Goal: Task Accomplishment & Management: Manage account settings

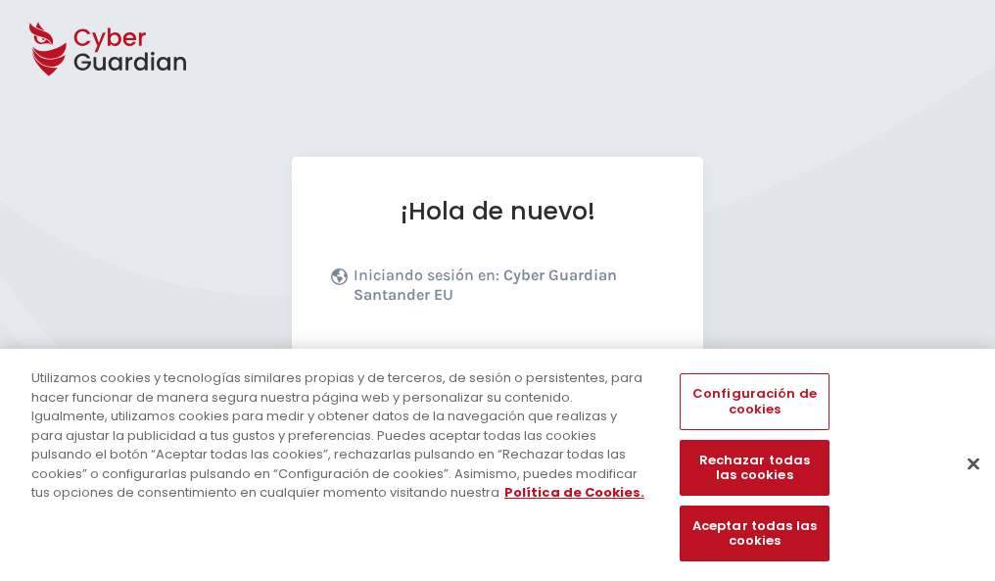
scroll to position [240, 0]
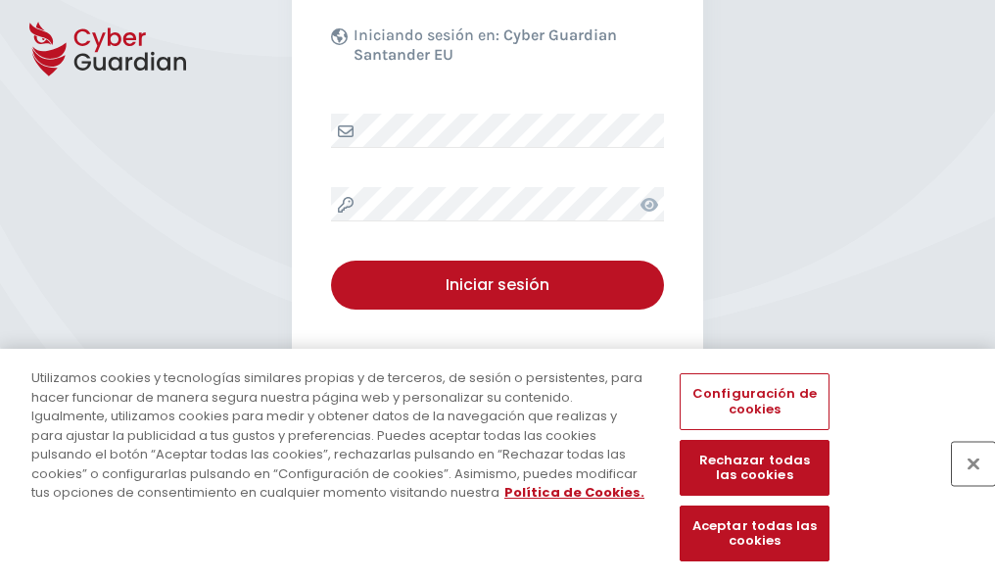
click at [963, 484] on button "Cerrar" at bounding box center [973, 463] width 43 height 43
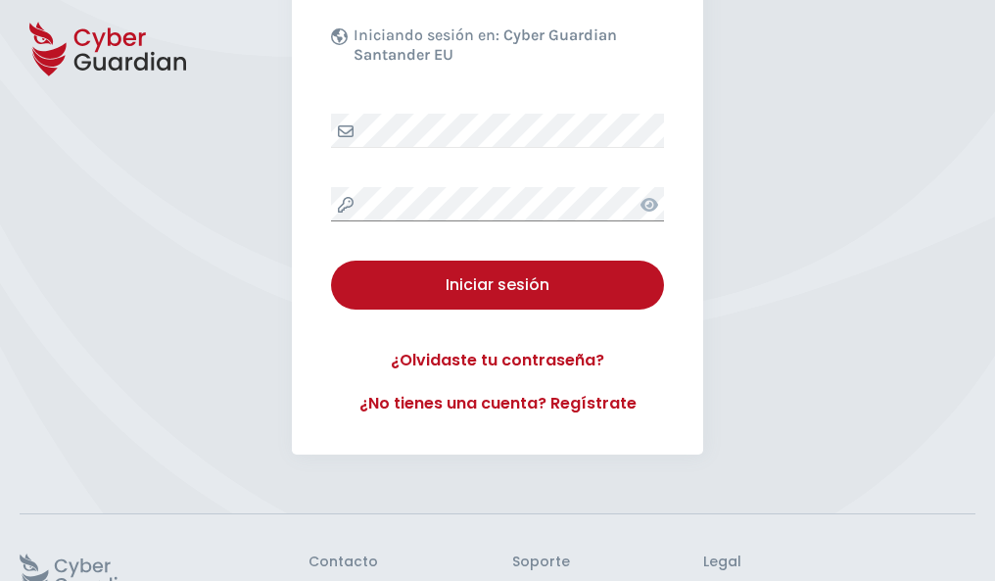
scroll to position [381, 0]
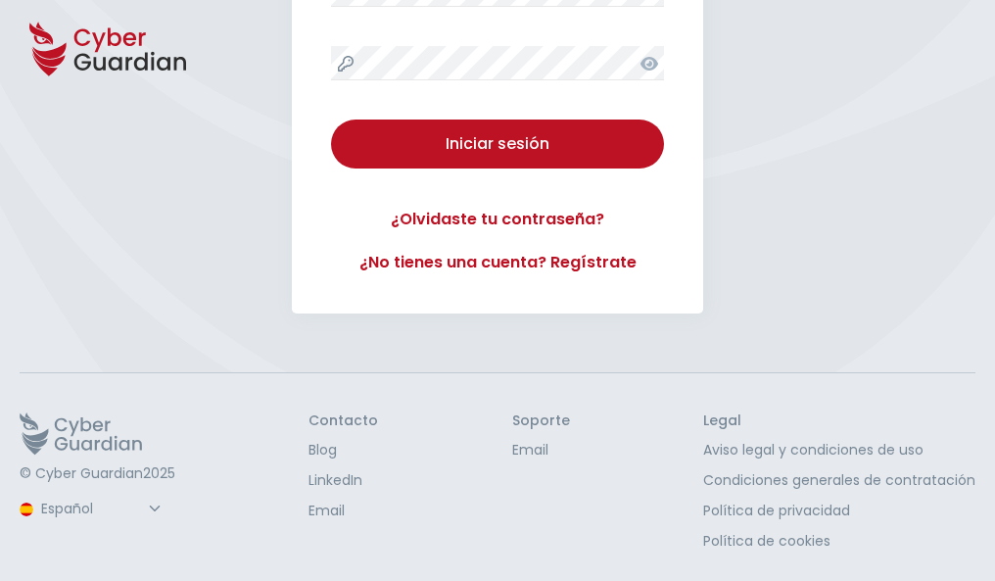
click at [331, 119] on button "Iniciar sesión" at bounding box center [497, 143] width 333 height 49
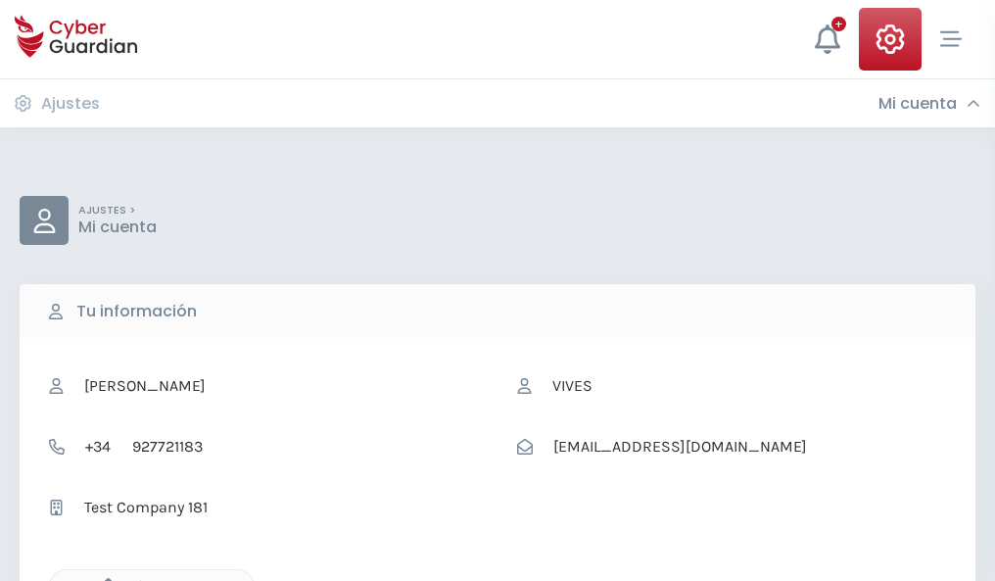
click at [103, 579] on icon "button" at bounding box center [103, 586] width 17 height 17
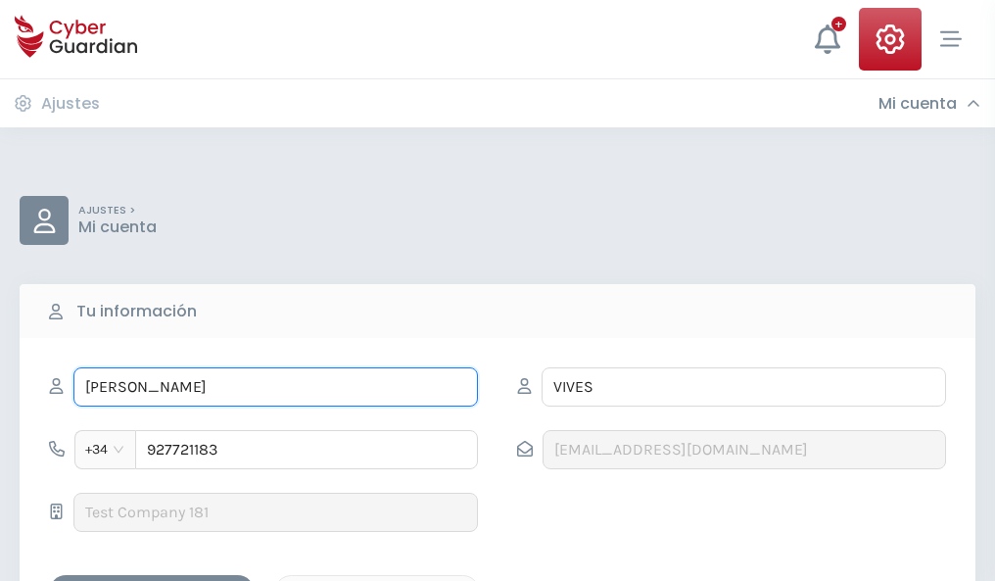
click at [275, 387] on input "ERNESTO" at bounding box center [275, 386] width 404 height 39
type input "E"
type input "Emelina"
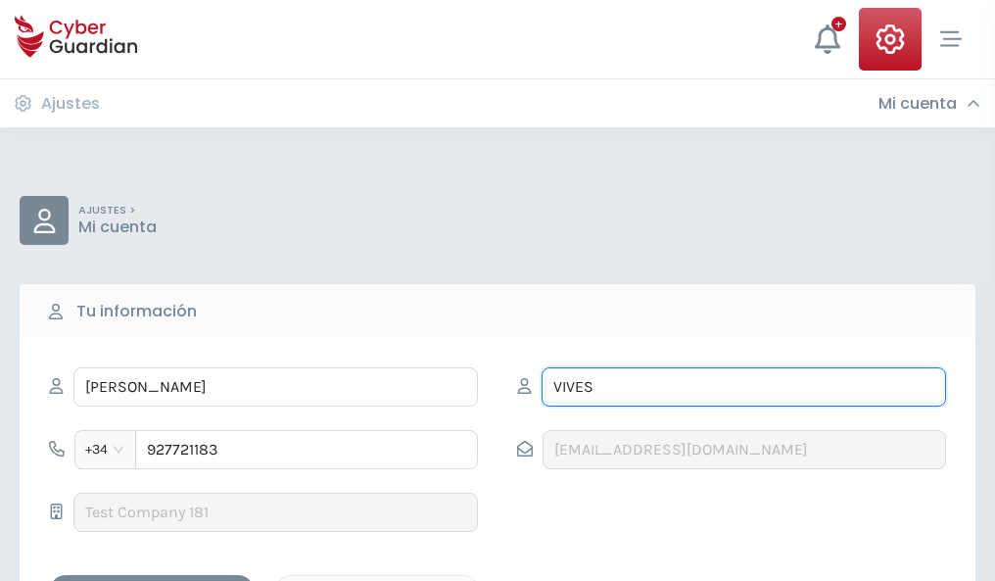
click at [743, 387] on input "VIVES" at bounding box center [743, 386] width 404 height 39
type input "V"
type input "Roma"
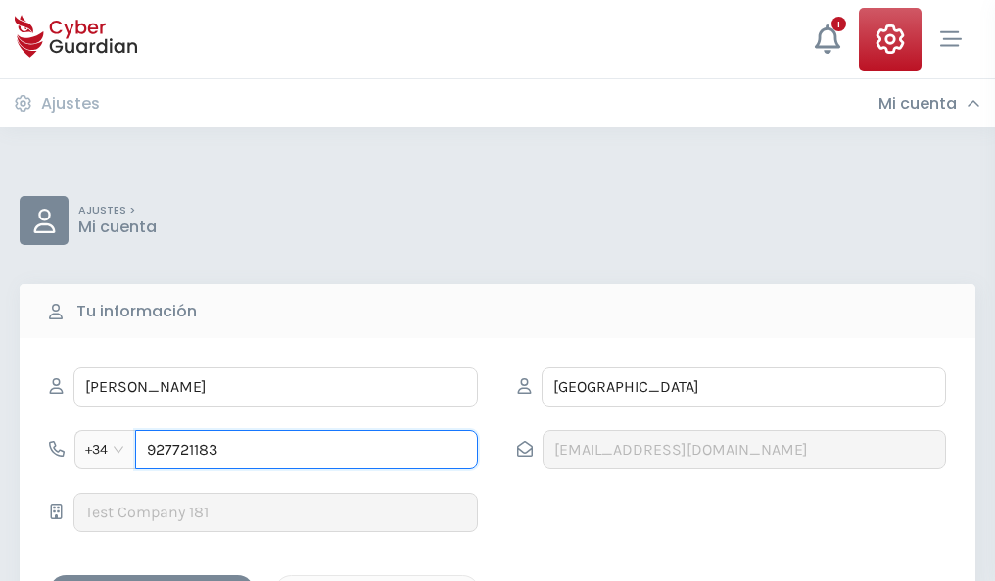
click at [306, 449] on input "927721183" at bounding box center [306, 449] width 343 height 39
type input "9"
type input "871788483"
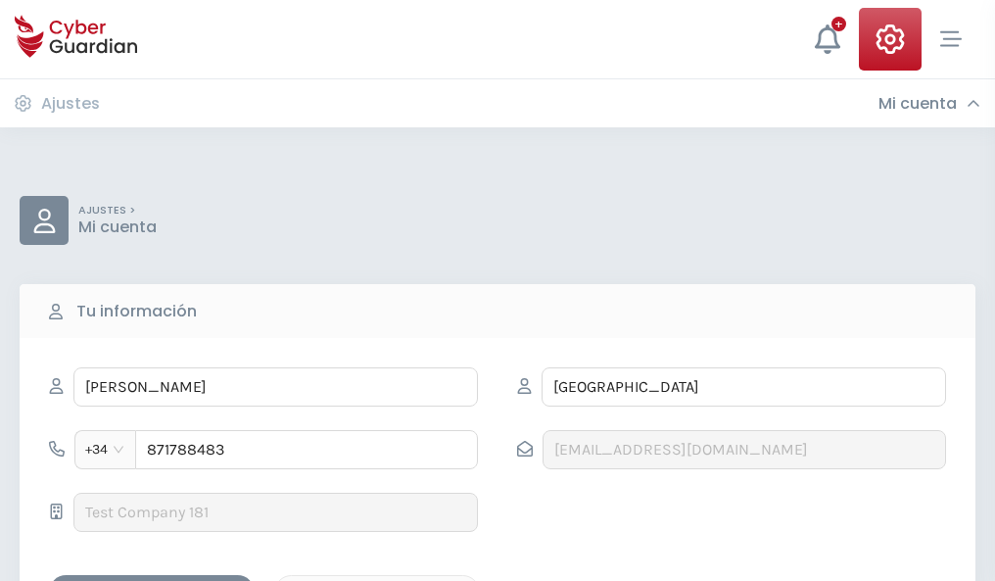
click at [152, 580] on div "Guardar cambios" at bounding box center [152, 592] width 176 height 24
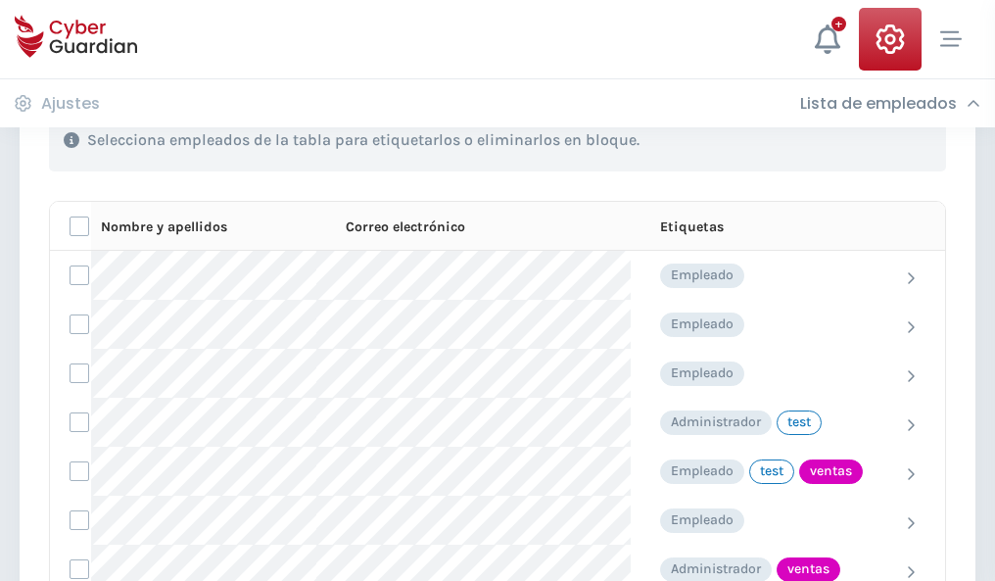
scroll to position [887, 0]
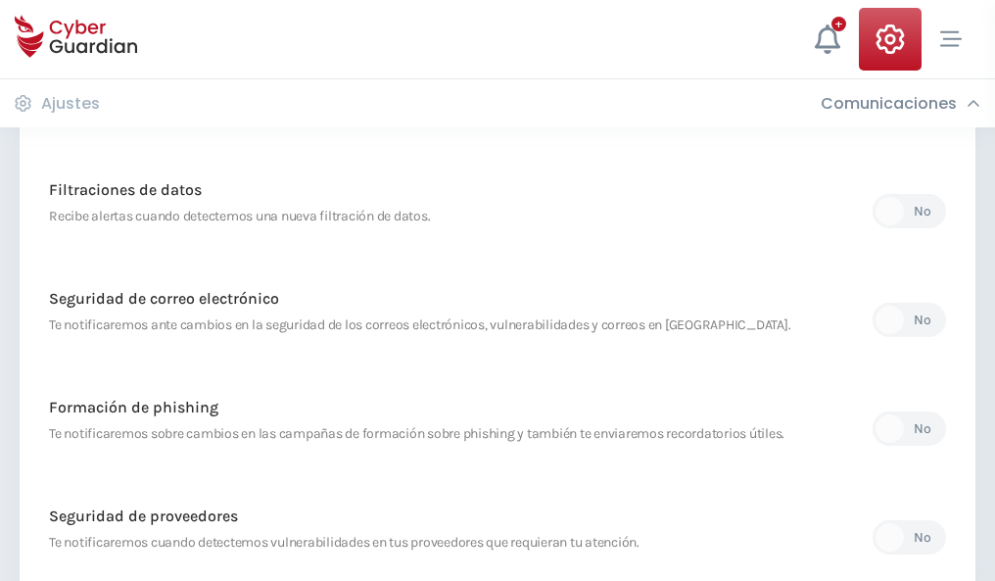
scroll to position [1031, 0]
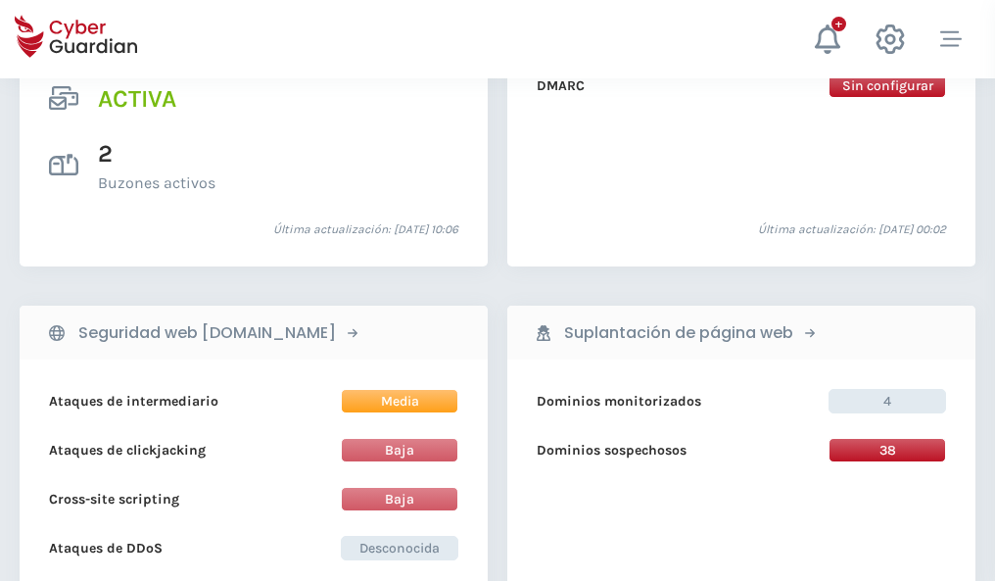
scroll to position [1989, 0]
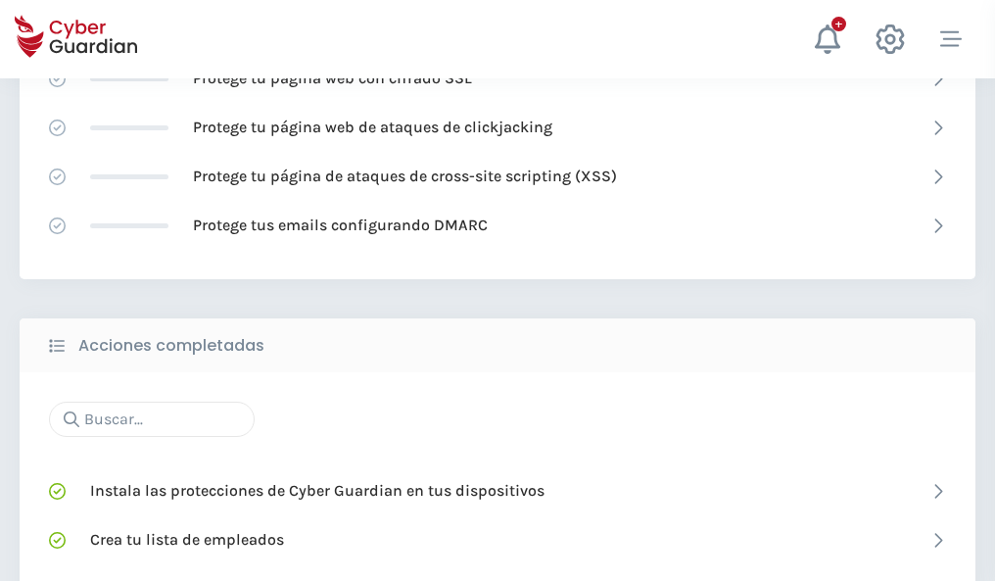
scroll to position [1304, 0]
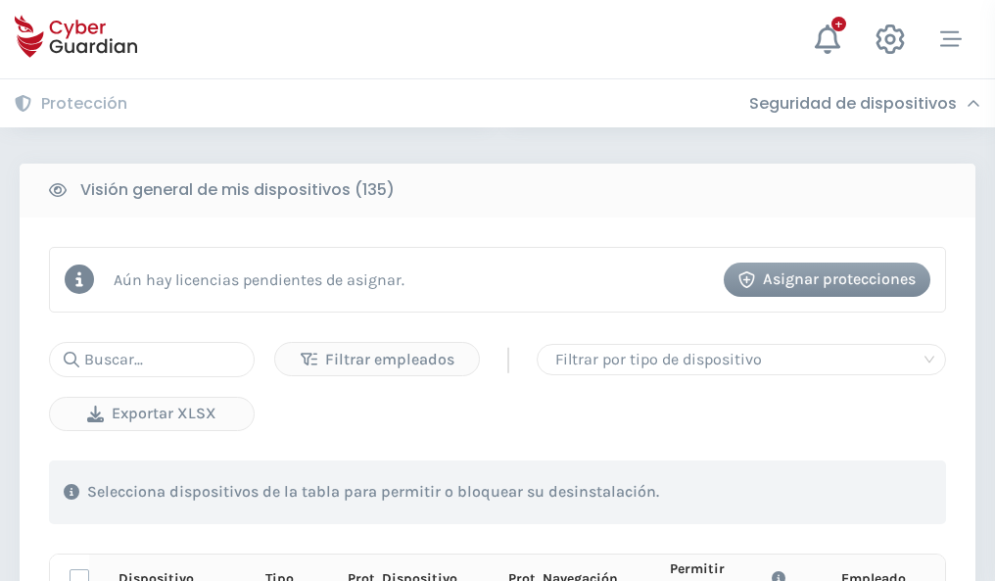
scroll to position [1730, 0]
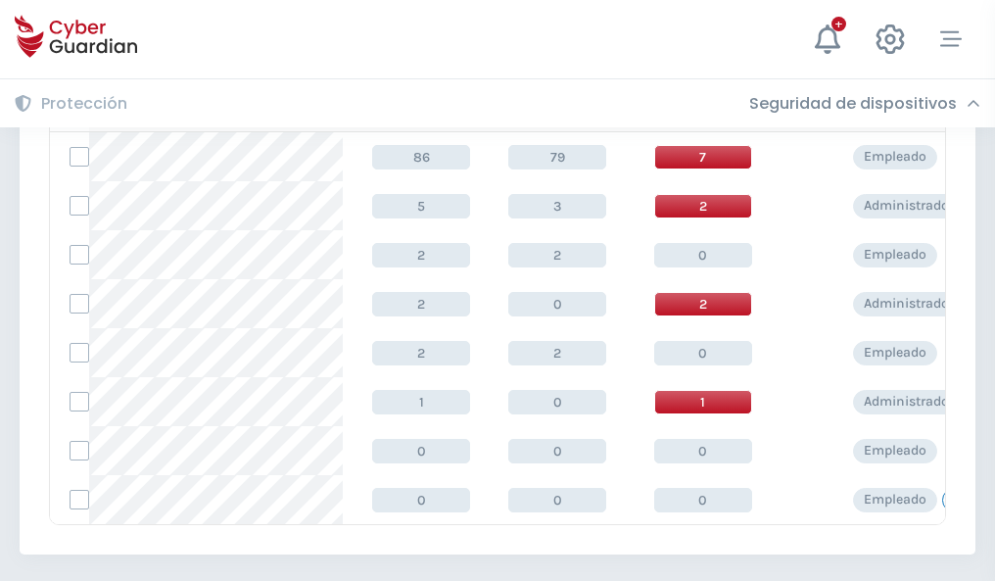
scroll to position [909, 0]
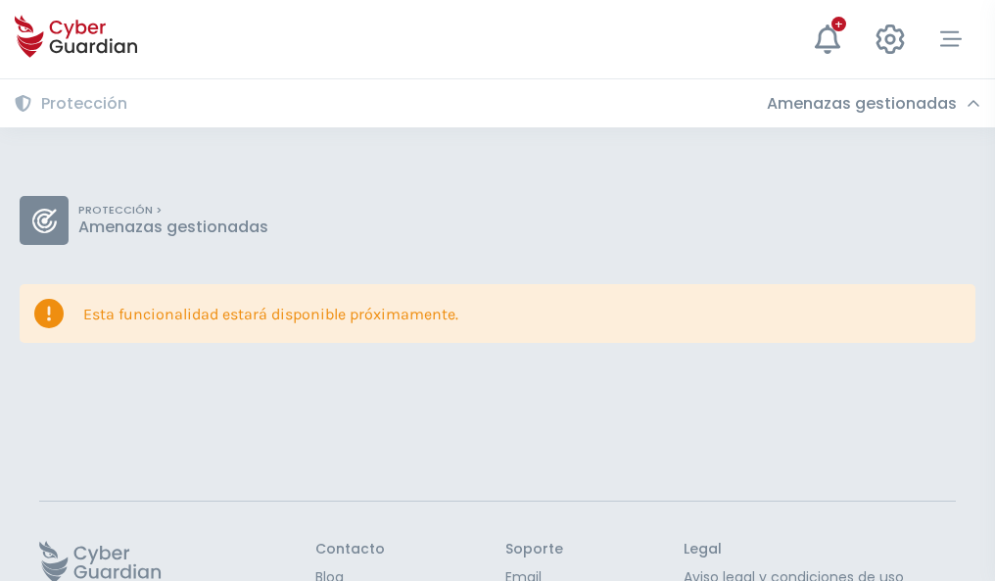
scroll to position [127, 0]
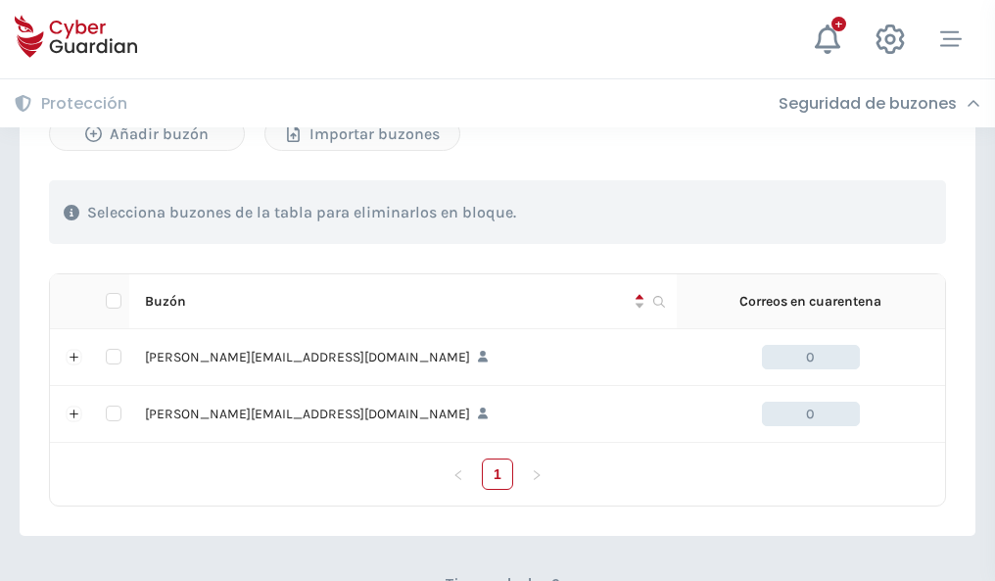
scroll to position [851, 0]
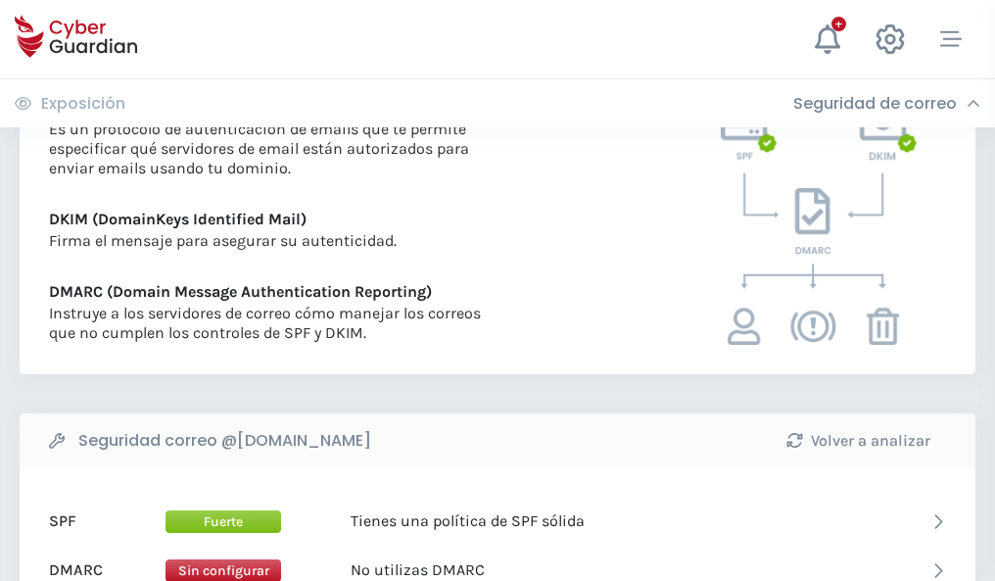
scroll to position [1056, 0]
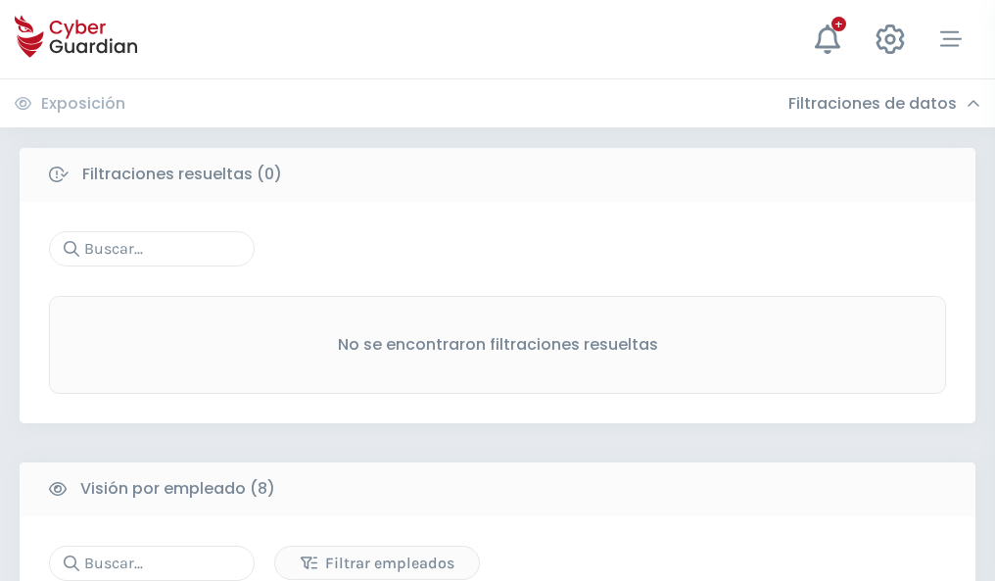
scroll to position [1668, 0]
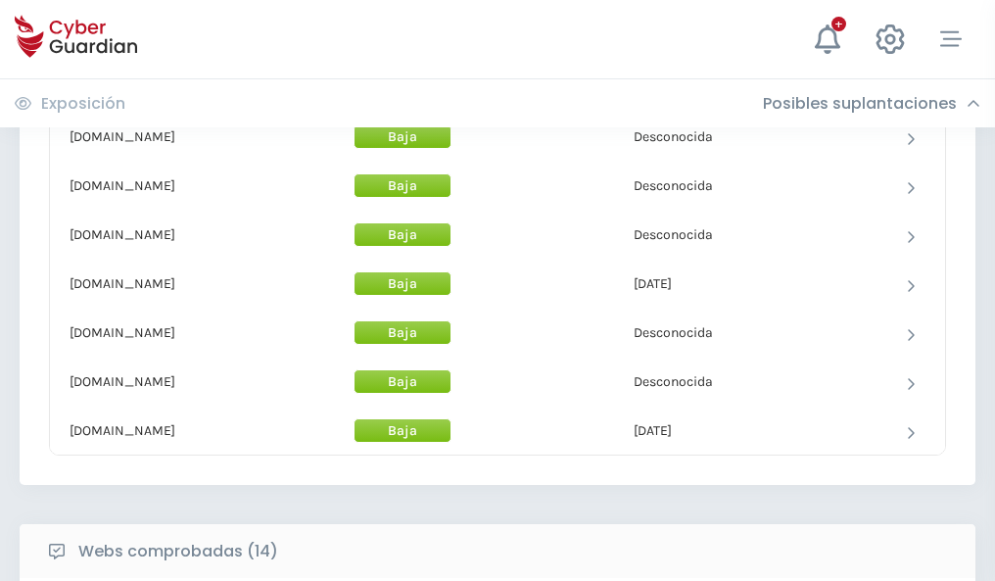
scroll to position [1909, 0]
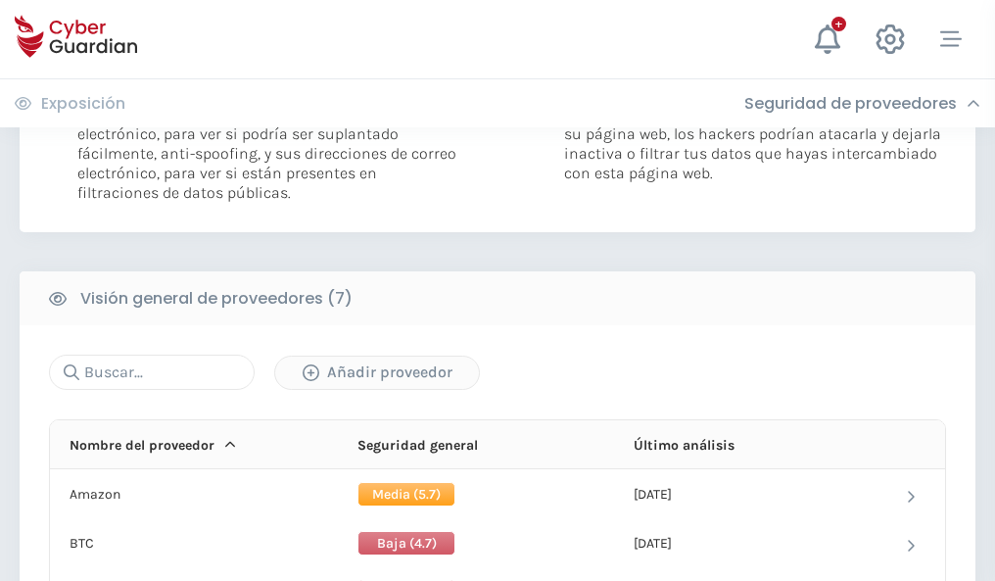
scroll to position [1311, 0]
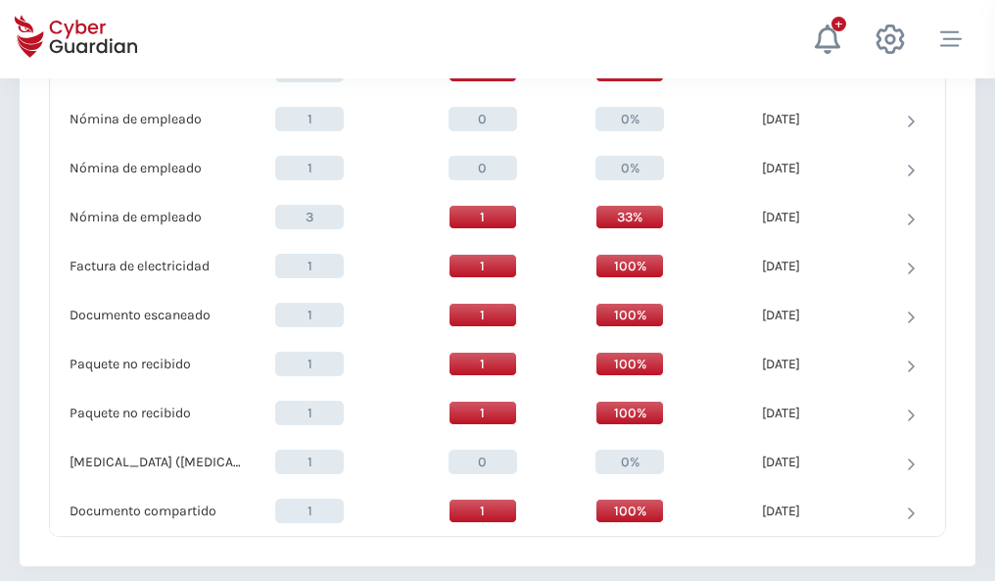
scroll to position [2030, 0]
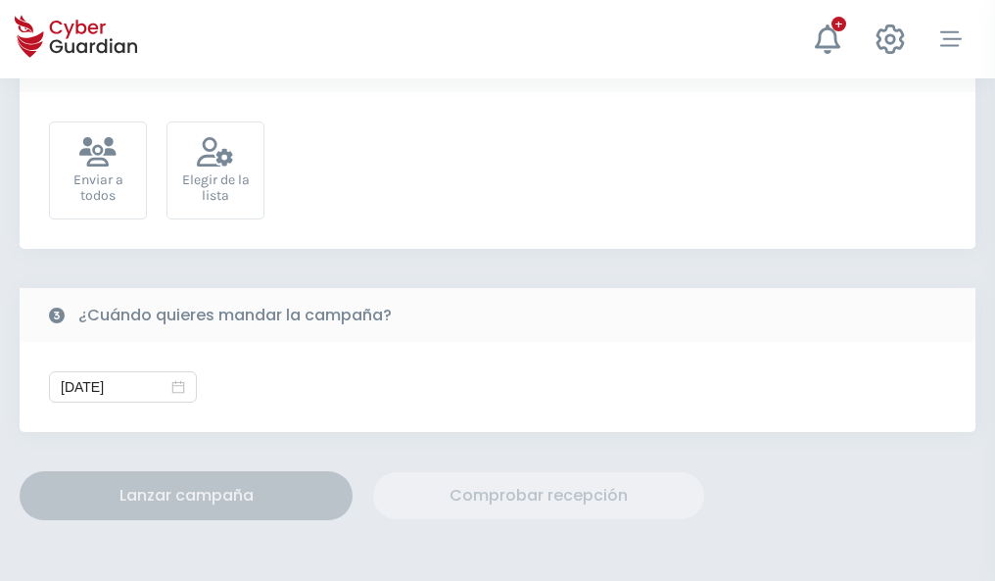
scroll to position [717, 0]
